Goal: Navigation & Orientation: Find specific page/section

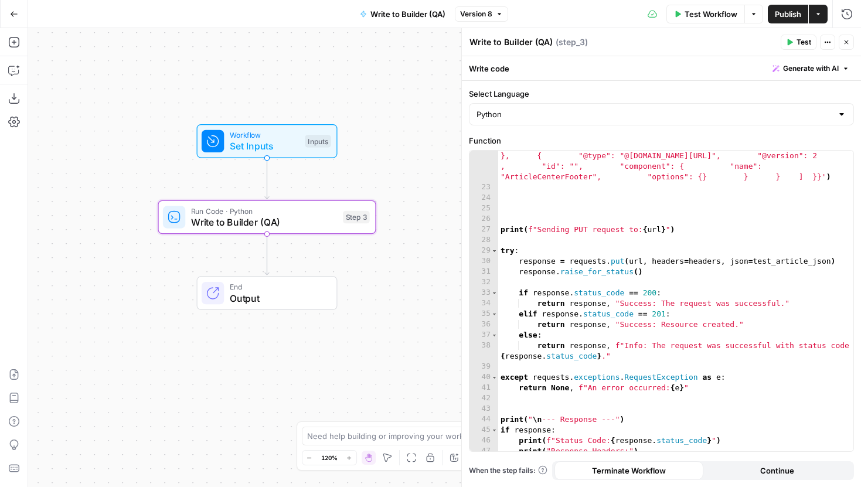
scroll to position [749, 0]
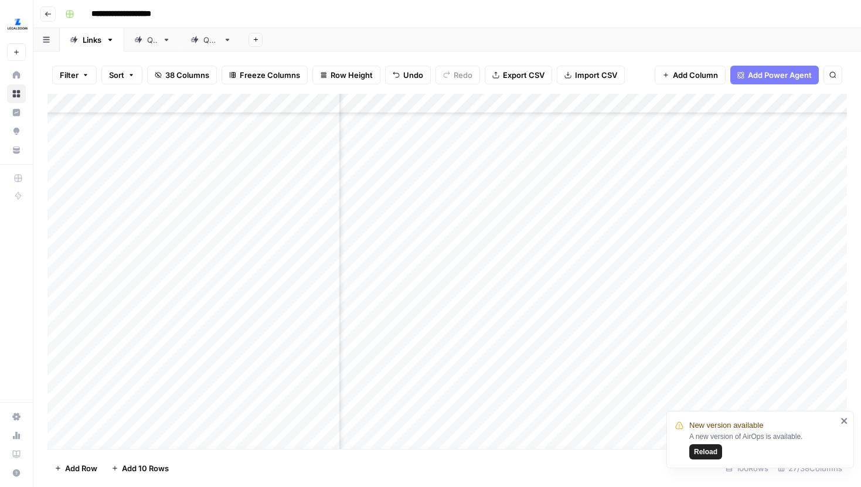
scroll to position [1227, 1716]
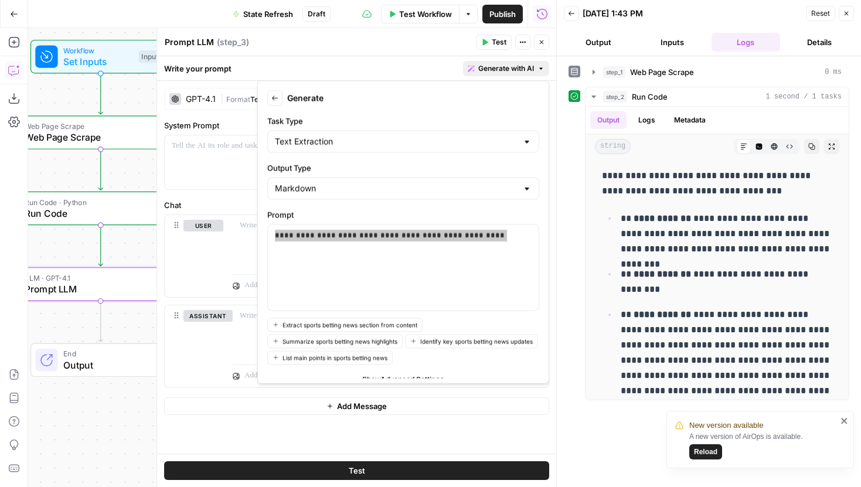
scroll to position [32, 0]
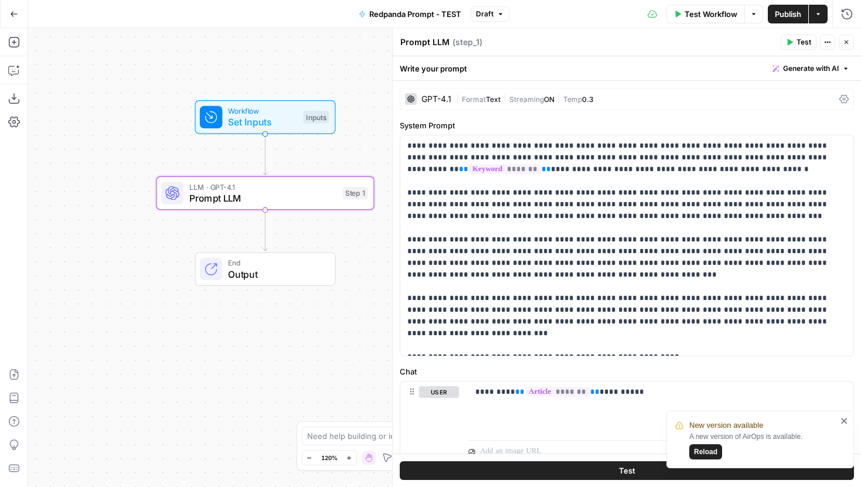
scroll to position [30, 0]
